Goal: Check status

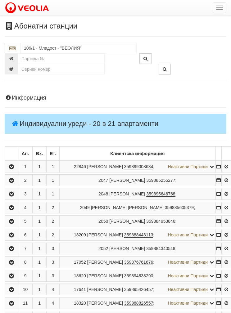
scroll to position [354, 3]
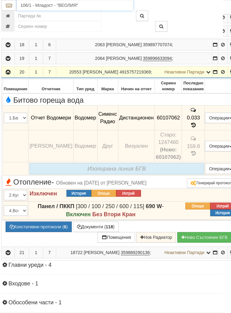
click at [52, 3] on input "106/1 - Младост - "ВЕОЛИЯ"" at bounding box center [75, 5] width 116 height 11
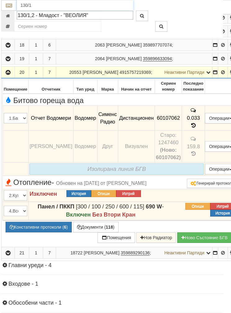
click at [50, 12] on div "130/1,2 - Младост - "ВЕОЛИЯ"" at bounding box center [75, 15] width 114 height 7
type input "130/1,2 - Младост - "ВЕОЛИЯ""
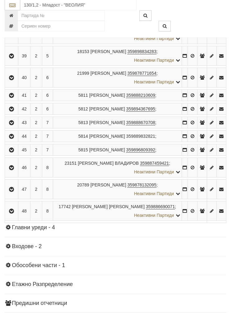
scroll to position [754, 0]
click at [12, 185] on button "button" at bounding box center [11, 189] width 11 height 9
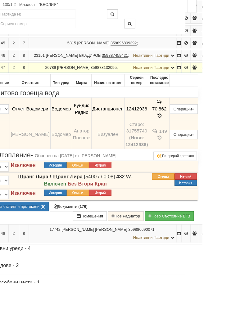
scroll to position [728, 14]
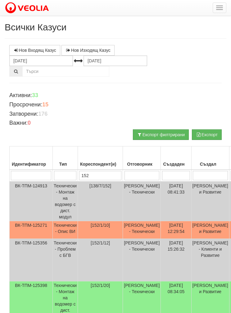
scroll to position [17, 0]
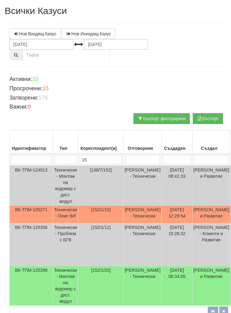
type input "1"
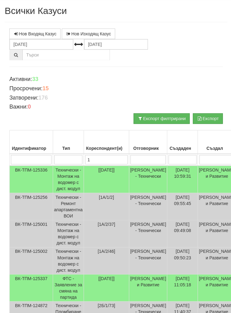
type input "13"
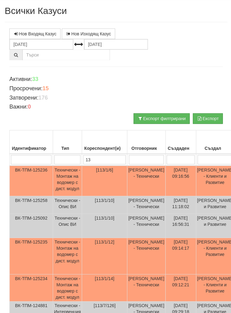
type input "130"
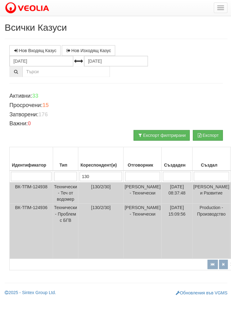
scroll to position [0, 0]
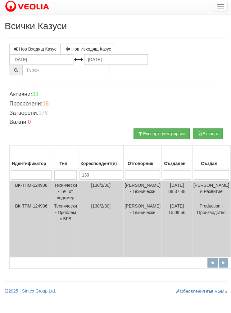
type input "130/"
type input "130/2"
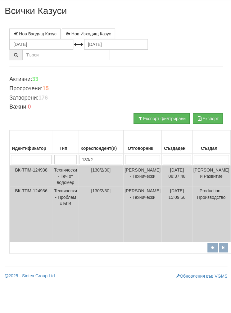
type input "130/2"
click at [41, 56] on input "05.08.2025" at bounding box center [41, 61] width 64 height 11
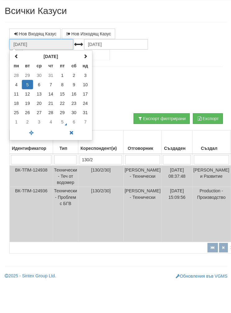
click at [14, 68] on th at bounding box center [16, 72] width 11 height 9
